Goal: Find specific page/section: Find specific page/section

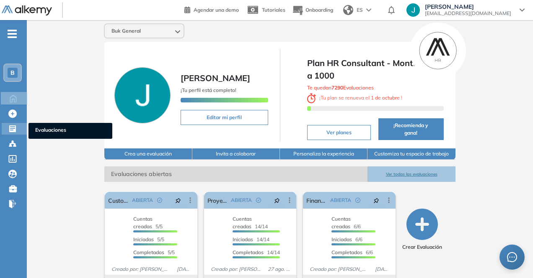
click at [11, 131] on icon at bounding box center [12, 129] width 7 height 7
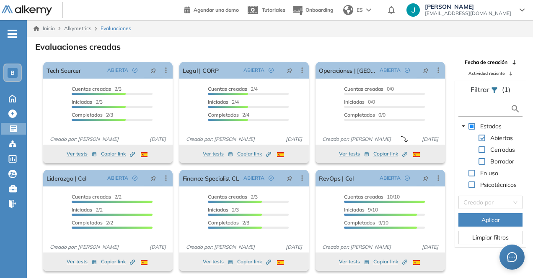
click at [476, 107] on input "text" at bounding box center [485, 109] width 50 height 9
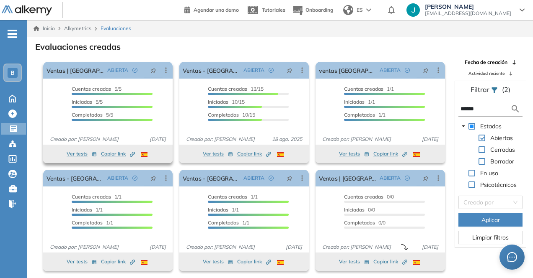
type input "******"
click at [111, 151] on span "Copiar link Created by potrace 1.16, written by [PERSON_NAME] [DATE]-[DATE]" at bounding box center [118, 154] width 34 height 8
click at [80, 152] on button "Ver tests" at bounding box center [82, 154] width 30 height 10
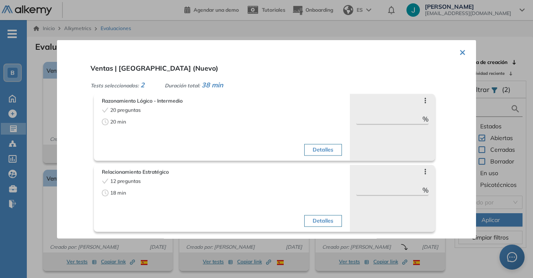
click at [2, 218] on div at bounding box center [266, 139] width 533 height 278
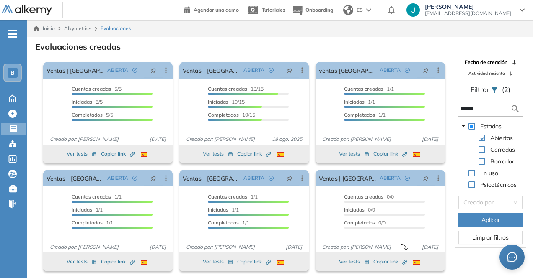
click at [0, 230] on div "B Home Home Crear Evaluación Crear Evaluación Evaluaciones Evaluaciones Candida…" at bounding box center [13, 146] width 27 height 227
